Goal: Task Accomplishment & Management: Manage account settings

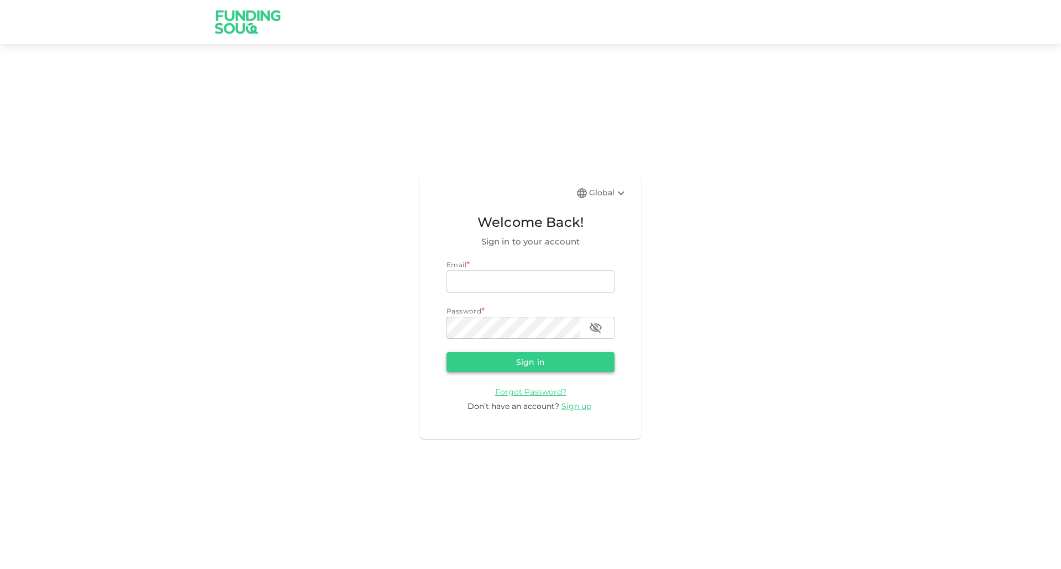
type input "[EMAIL_ADDRESS][DOMAIN_NAME]"
click at [534, 356] on button "Sign in" at bounding box center [530, 362] width 168 height 20
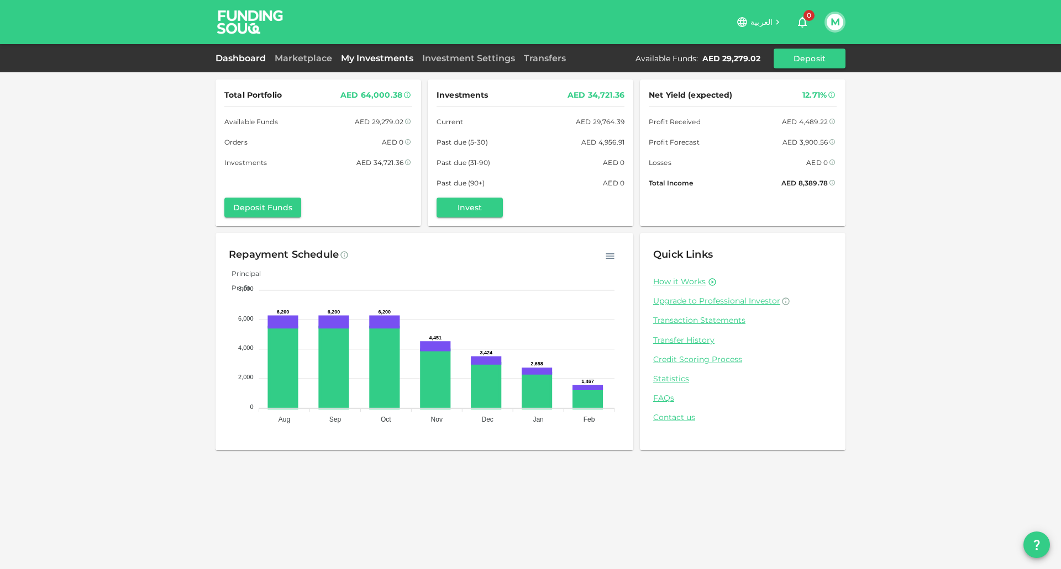
click at [383, 62] on link "My Investments" at bounding box center [376, 58] width 81 height 10
